Goal: Information Seeking & Learning: Learn about a topic

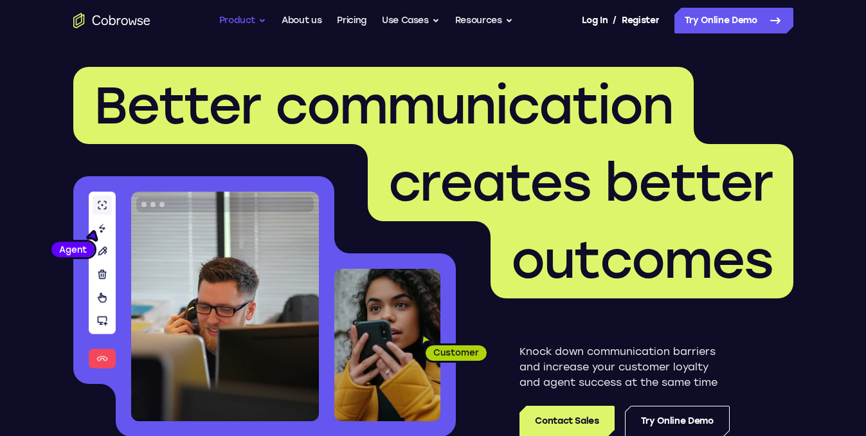
click at [258, 19] on button "Product" at bounding box center [243, 21] width 48 height 26
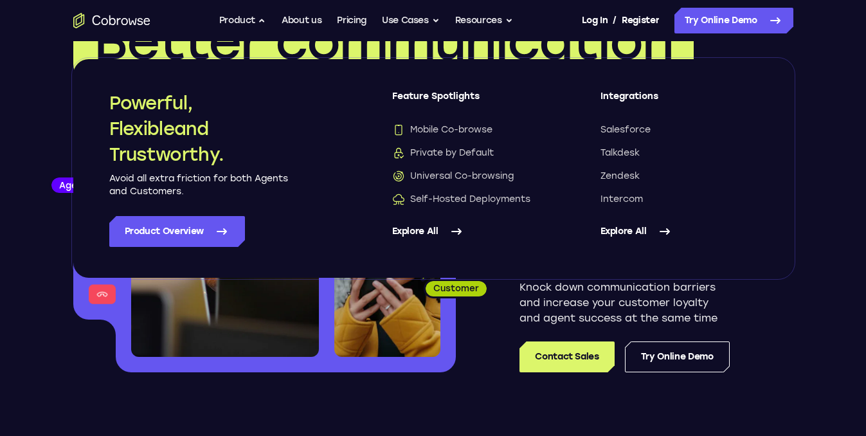
scroll to position [129, 0]
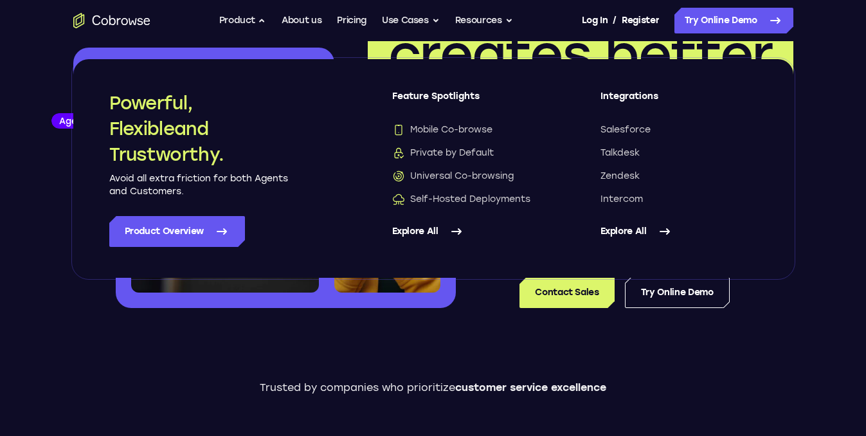
click at [836, 370] on div "Trusted by companies who prioritize customer service excellence" at bounding box center [433, 434] width 866 height 180
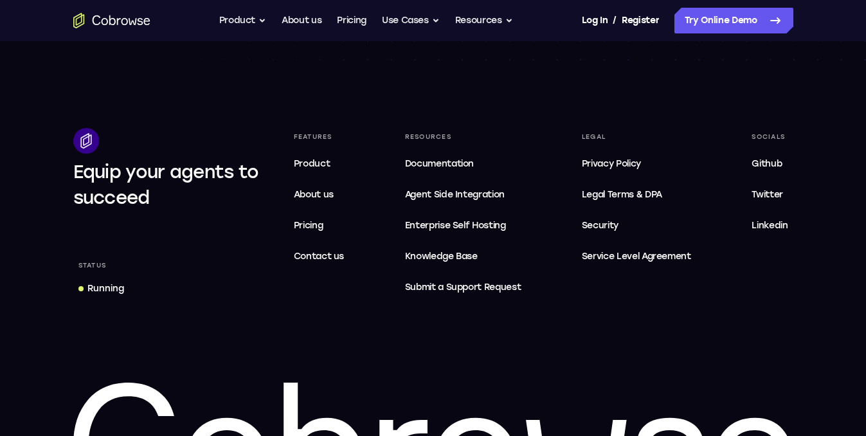
scroll to position [3922, 0]
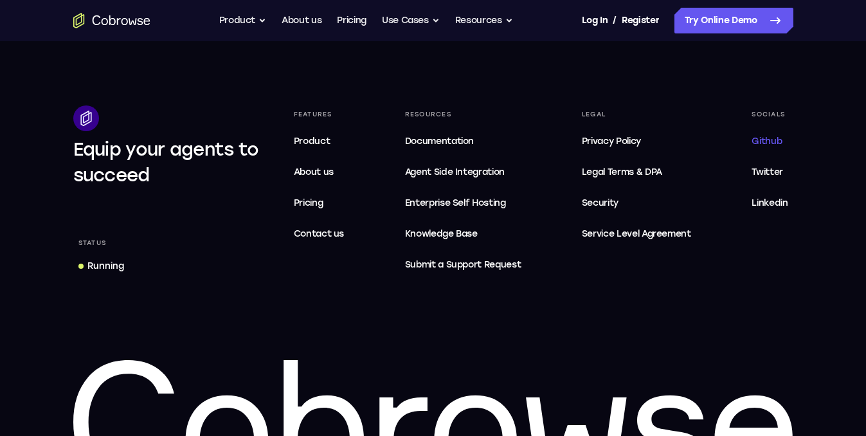
click at [775, 140] on span "Github" at bounding box center [767, 141] width 30 height 11
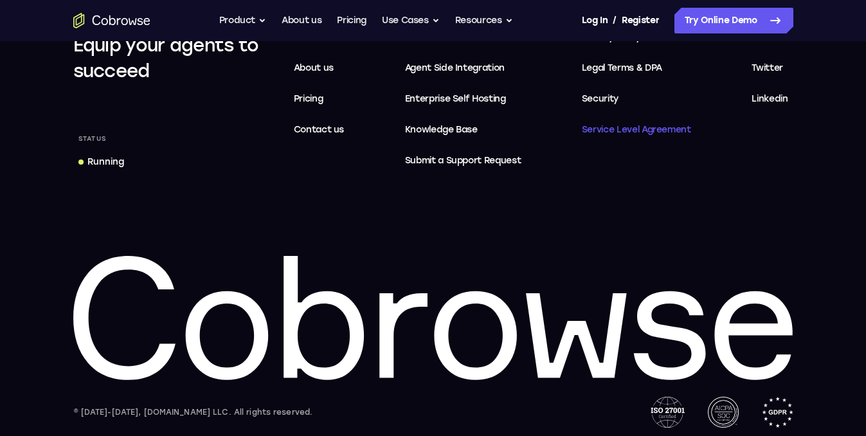
scroll to position [4034, 0]
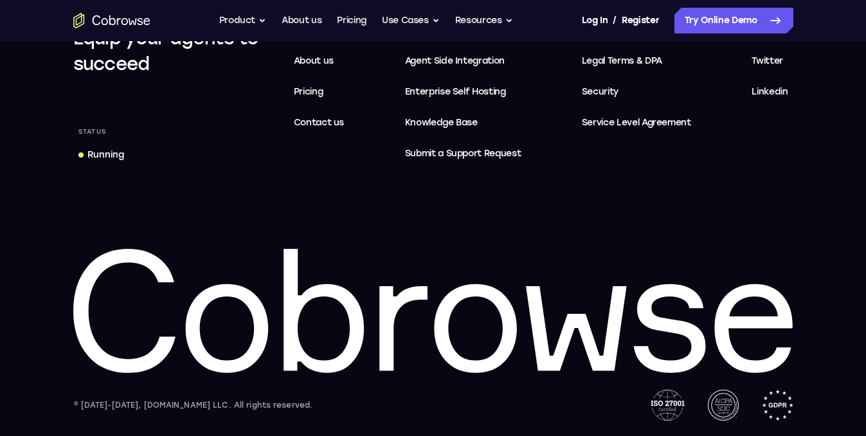
click at [104, 156] on div "Running" at bounding box center [105, 155] width 37 height 13
click at [506, 16] on button "Resources" at bounding box center [484, 21] width 58 height 26
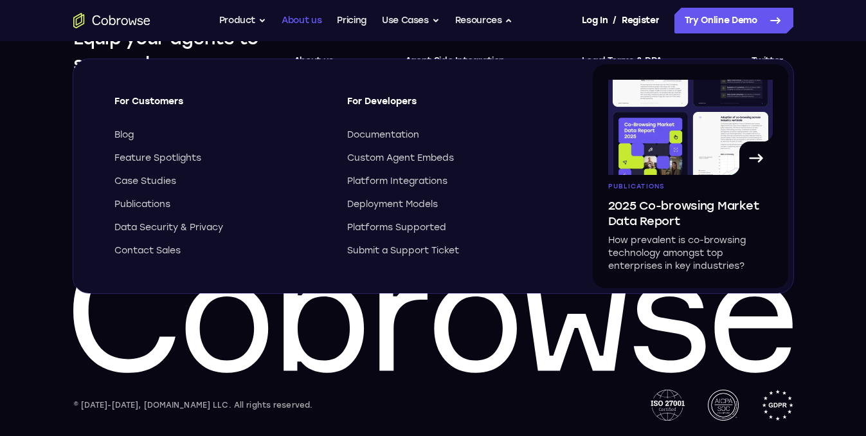
click at [305, 26] on link "About us" at bounding box center [302, 21] width 40 height 26
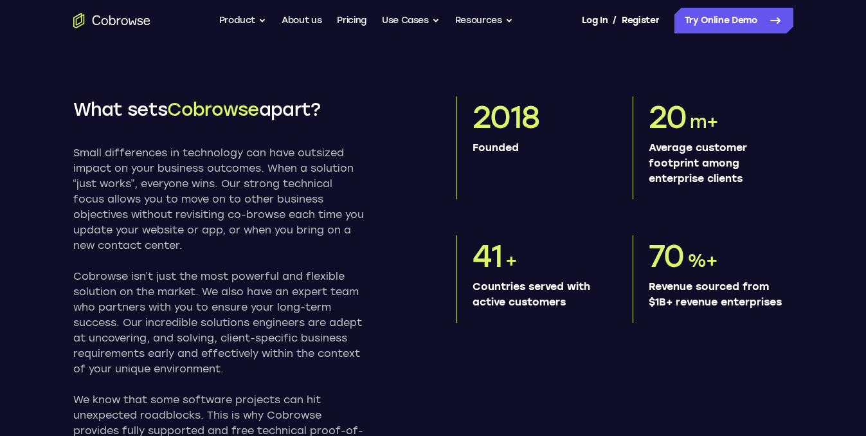
scroll to position [579, 0]
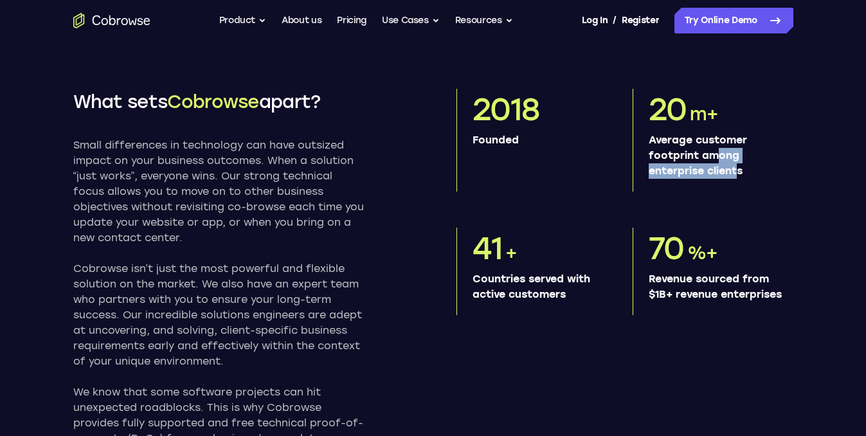
drag, startPoint x: 711, startPoint y: 169, endPoint x: 731, endPoint y: 195, distance: 32.5
click at [731, 179] on p "Average customer footprint among enterprise clients" at bounding box center [716, 155] width 134 height 46
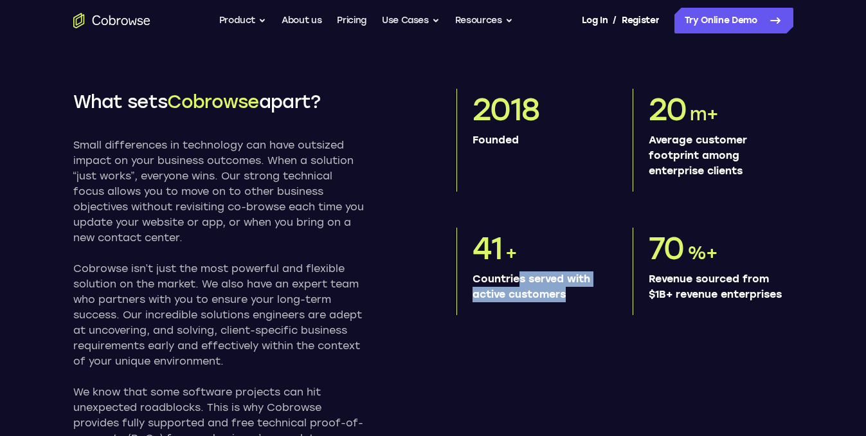
drag, startPoint x: 513, startPoint y: 300, endPoint x: 561, endPoint y: 322, distance: 52.9
click at [561, 315] on div "41 + Countries served with active customers" at bounding box center [537, 271] width 161 height 87
click at [566, 315] on div "41 + Countries served with active customers" at bounding box center [537, 271] width 161 height 87
drag, startPoint x: 564, startPoint y: 312, endPoint x: 440, endPoint y: 253, distance: 137.2
click at [440, 253] on div "What sets Cobrowse apart? Small differences in technology can have outsized imp…" at bounding box center [433, 275] width 720 height 373
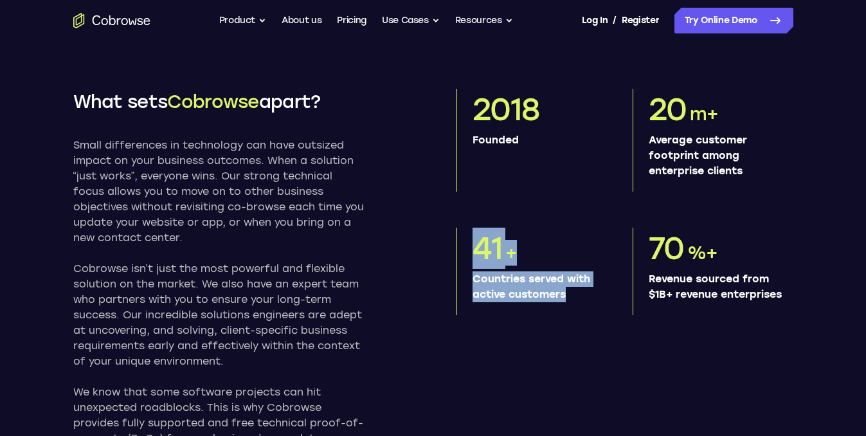
drag, startPoint x: 683, startPoint y: 297, endPoint x: 721, endPoint y: 332, distance: 51.4
click at [721, 302] on p "Revenue sourced from $1B+ revenue enterprises" at bounding box center [716, 286] width 134 height 31
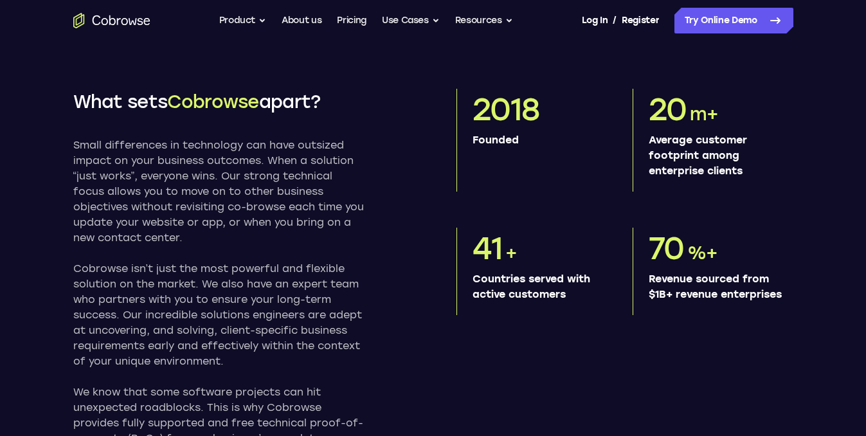
click at [721, 302] on p "Revenue sourced from $1B+ revenue enterprises" at bounding box center [716, 286] width 134 height 31
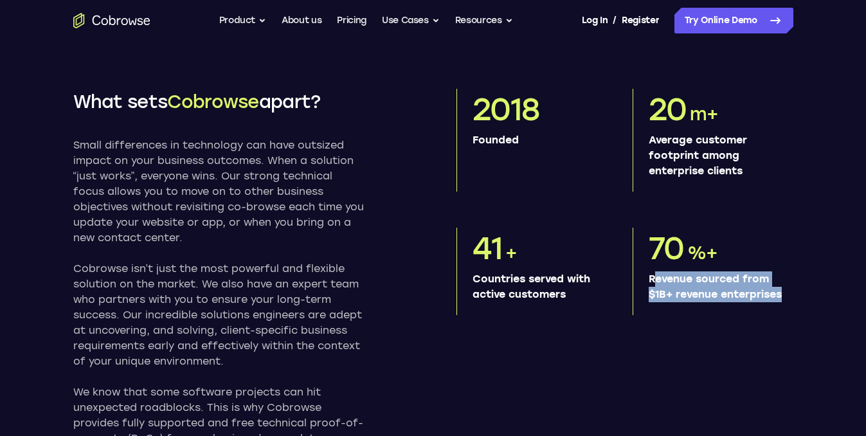
click at [721, 302] on p "Revenue sourced from $1B+ revenue enterprises" at bounding box center [716, 286] width 134 height 31
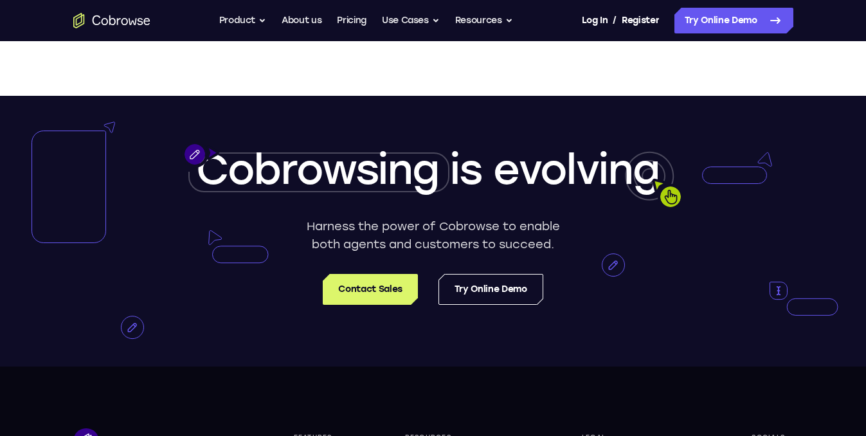
scroll to position [2186, 0]
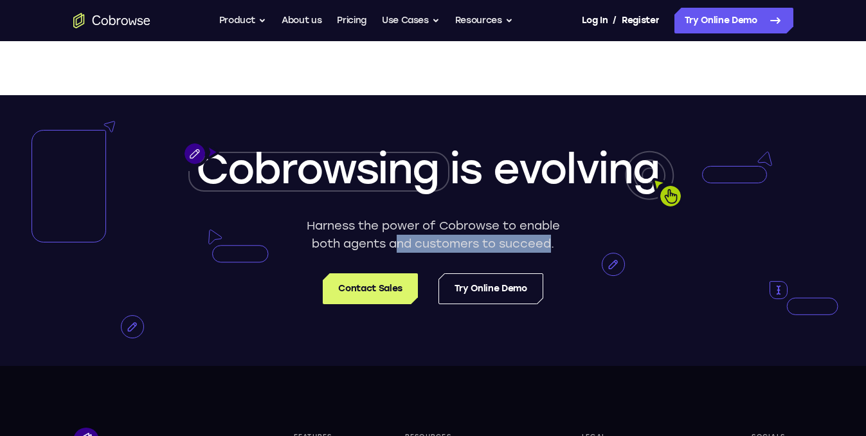
drag, startPoint x: 396, startPoint y: 260, endPoint x: 550, endPoint y: 260, distance: 153.7
click at [550, 253] on p "Harness the power of Cobrowse to enable both agents and customers to succeed." at bounding box center [433, 235] width 263 height 36
click at [552, 253] on p "Harness the power of Cobrowse to enable both agents and customers to succeed." at bounding box center [433, 235] width 263 height 36
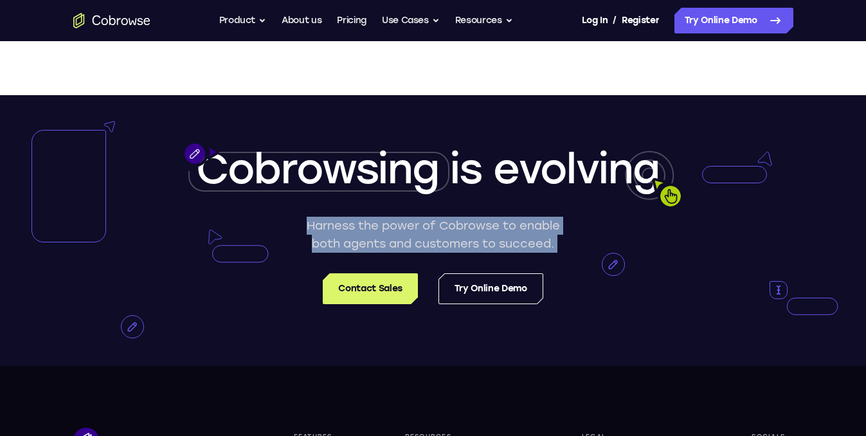
click at [552, 253] on p "Harness the power of Cobrowse to enable both agents and customers to succeed." at bounding box center [433, 235] width 263 height 36
click at [537, 253] on p "Harness the power of Cobrowse to enable both agents and customers to succeed." at bounding box center [433, 235] width 263 height 36
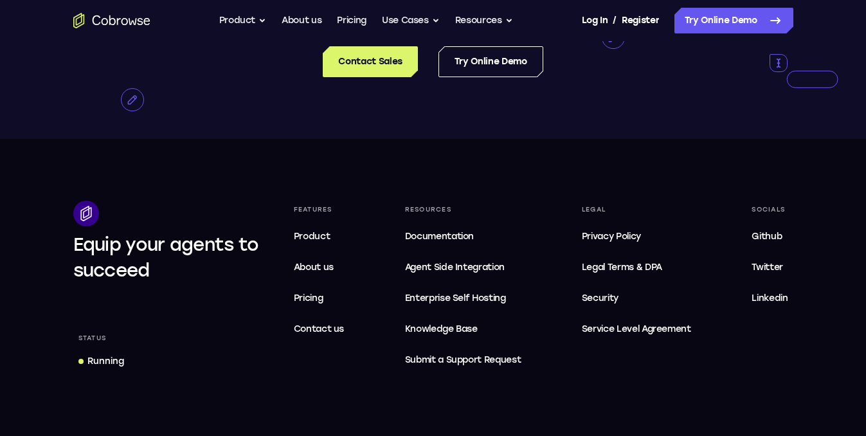
scroll to position [2443, 0]
